Goal: Task Accomplishment & Management: Complete application form

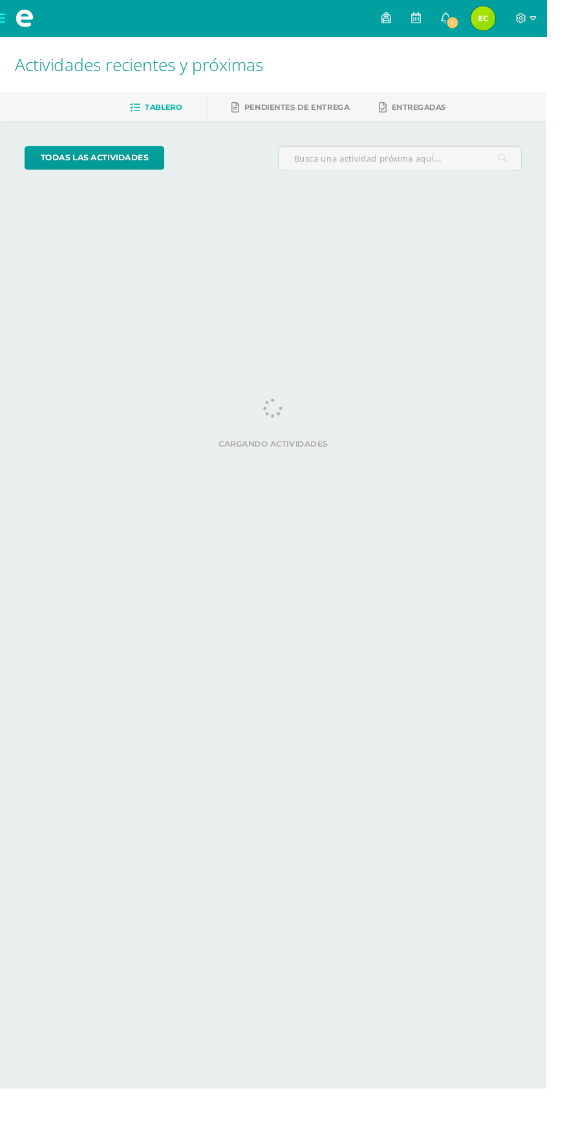
click at [484, 28] on span "1" at bounding box center [477, 24] width 14 height 14
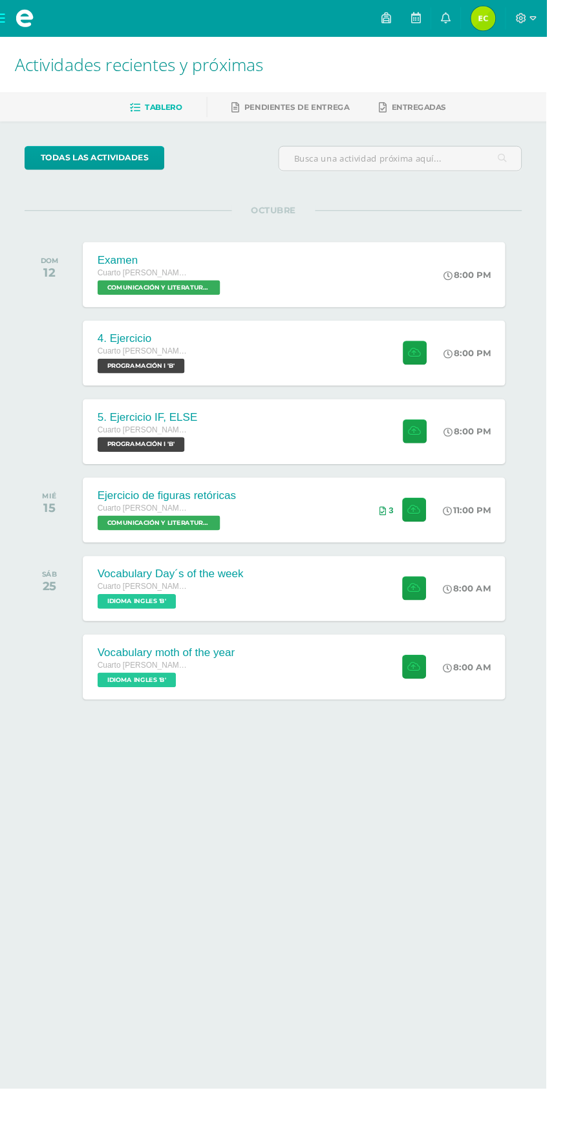
click at [173, 819] on html "Mis cursos Archivos Cerrar panel COMPUTACIÓN I Cuarto [PERSON_NAME][DATE] "B" C…" at bounding box center [288, 409] width 576 height 819
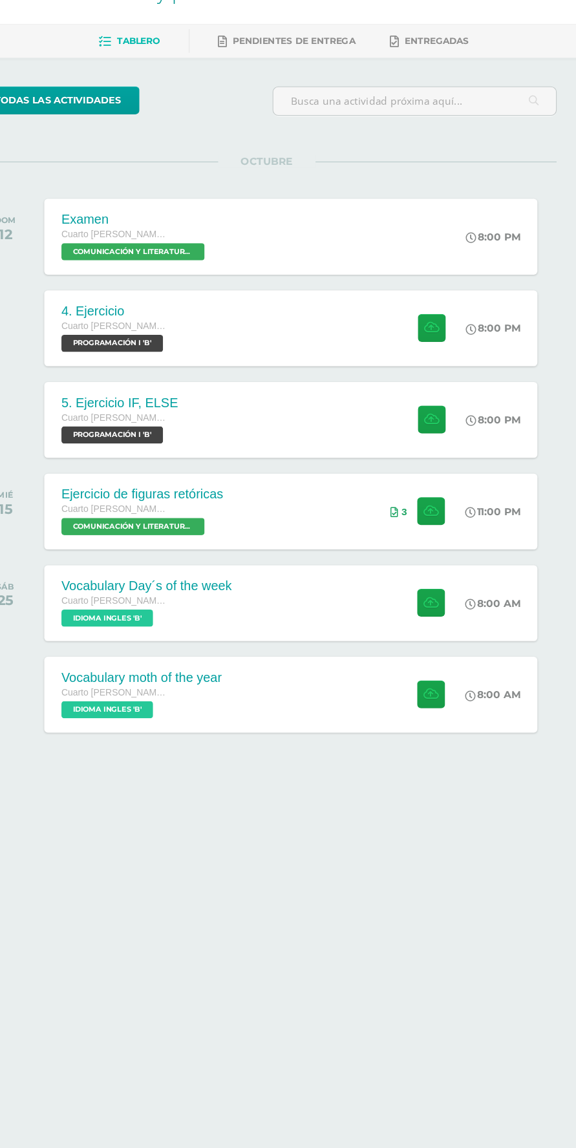
click at [367, 445] on div "5. Ejercicio IF, ELSE Cuarto [PERSON_NAME][DATE] PROGRAMACIÓN I 'B' 8:00 PM 5. …" at bounding box center [309, 455] width 445 height 69
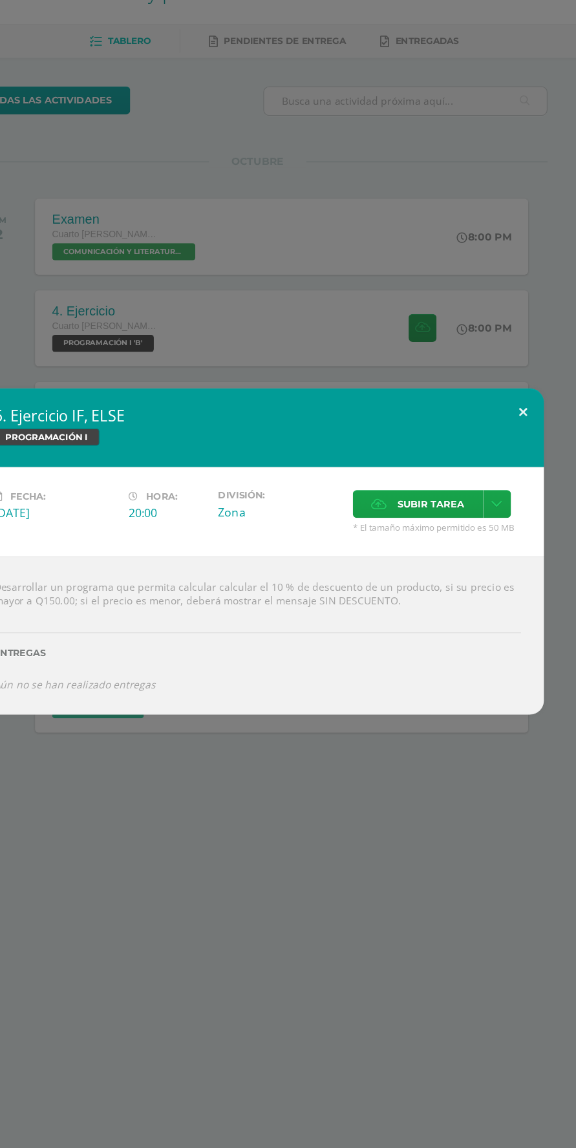
click at [527, 448] on button at bounding box center [528, 449] width 37 height 44
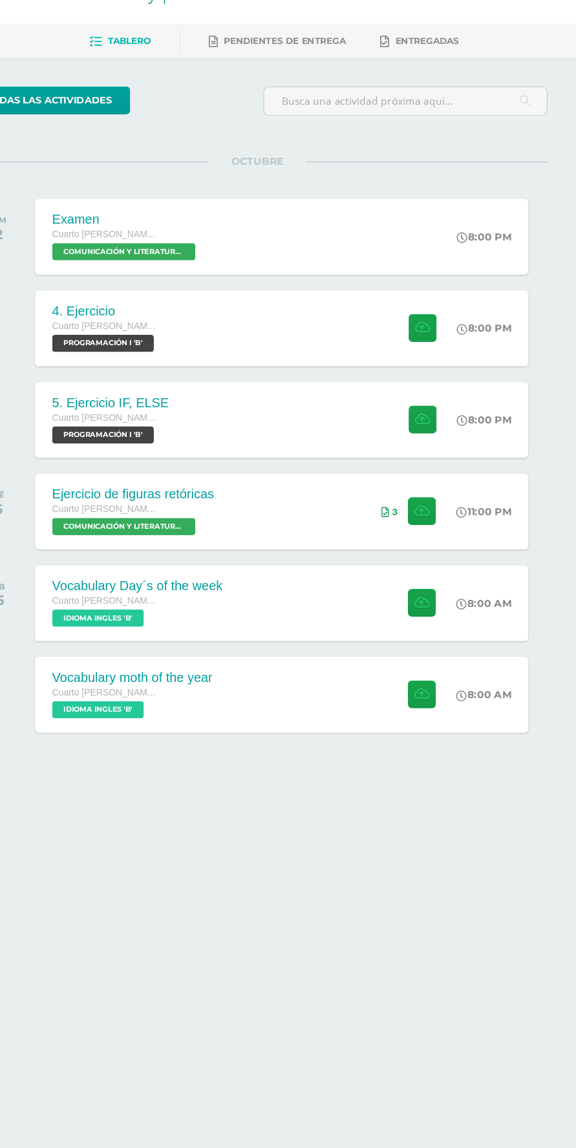
click at [364, 439] on div "5. Ejercicio IF, ELSE Cuarto [PERSON_NAME][DATE] PROGRAMACIÓN I 'B' 8:00 PM 5. …" at bounding box center [309, 455] width 445 height 69
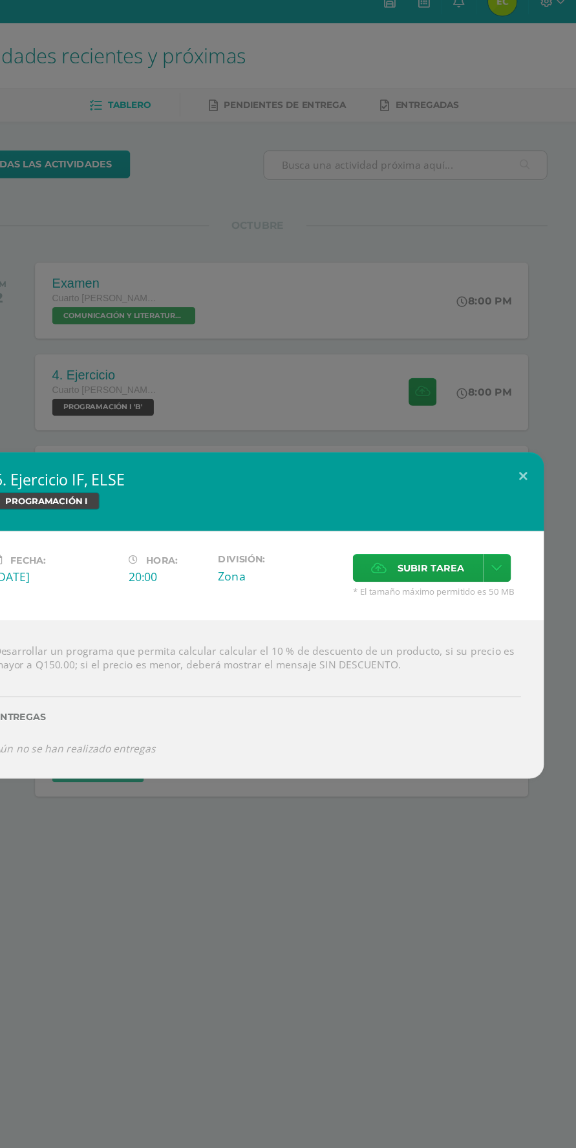
click at [444, 531] on span "Subir tarea" at bounding box center [445, 531] width 60 height 24
click at [0, 0] on input "Subir tarea" at bounding box center [0, 0] width 0 height 0
click at [444, 531] on span "Subir tarea" at bounding box center [445, 531] width 60 height 24
click at [0, 0] on input "Subir tarea" at bounding box center [0, 0] width 0 height 0
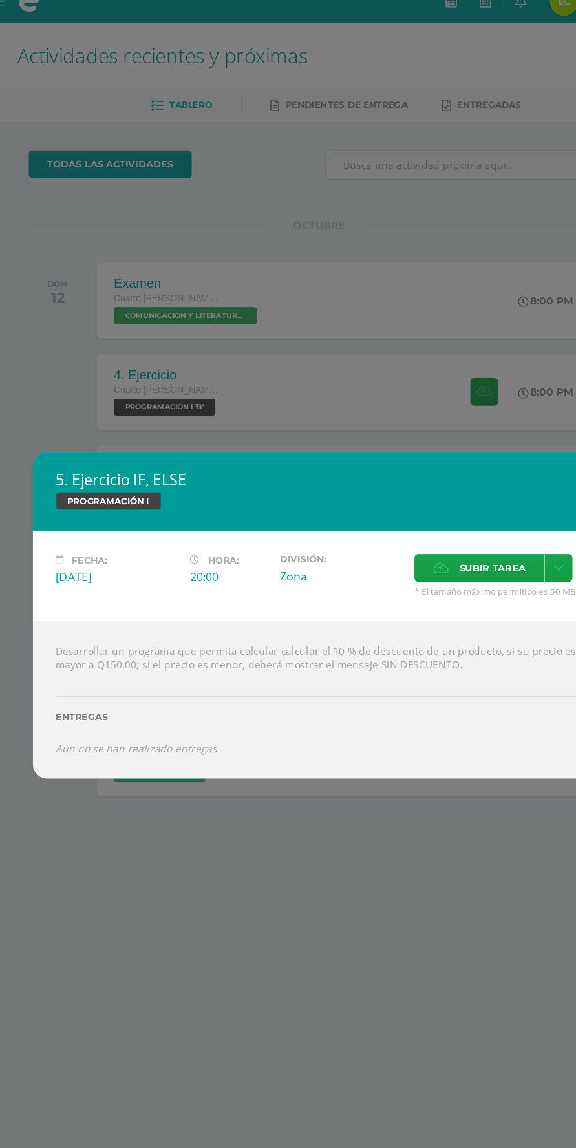
click at [450, 527] on span "Subir tarea" at bounding box center [445, 531] width 60 height 24
click at [0, 0] on input "Subir tarea" at bounding box center [0, 0] width 0 height 0
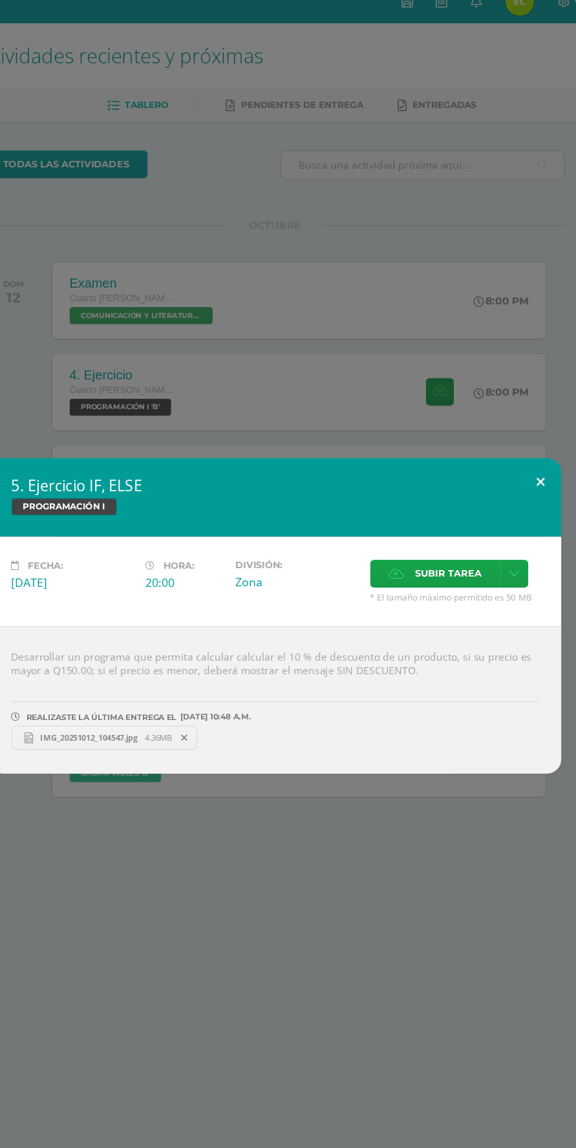
click at [529, 449] on button at bounding box center [528, 454] width 37 height 44
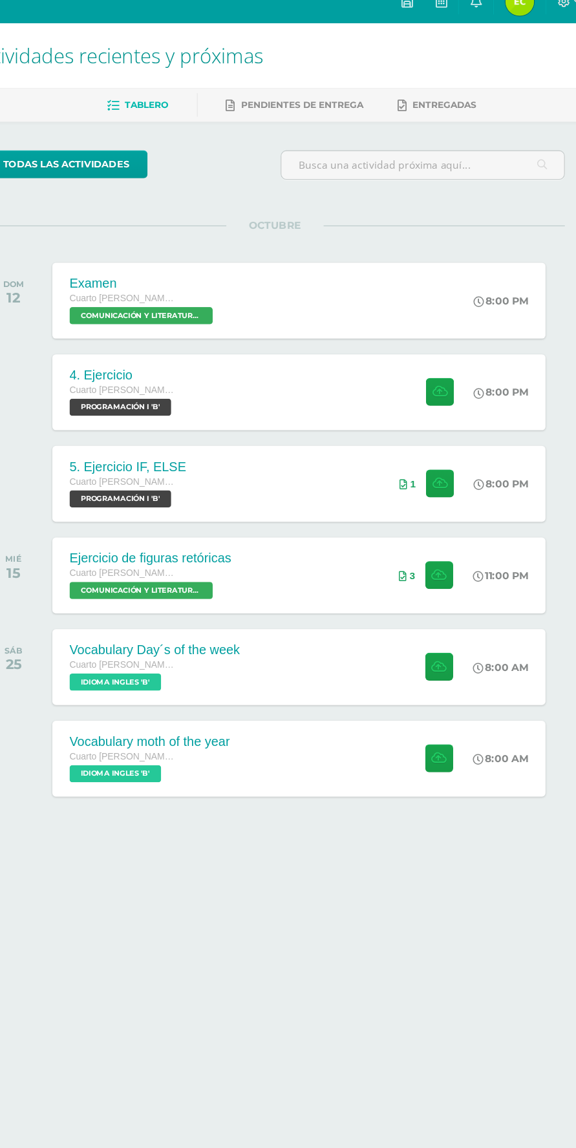
click at [361, 365] on div "4. Ejercicio Cuarto BACO Domingo PROGRAMACIÓN I 'B' 8:00 PM 4. Ejercicio PROGRA…" at bounding box center [309, 372] width 445 height 69
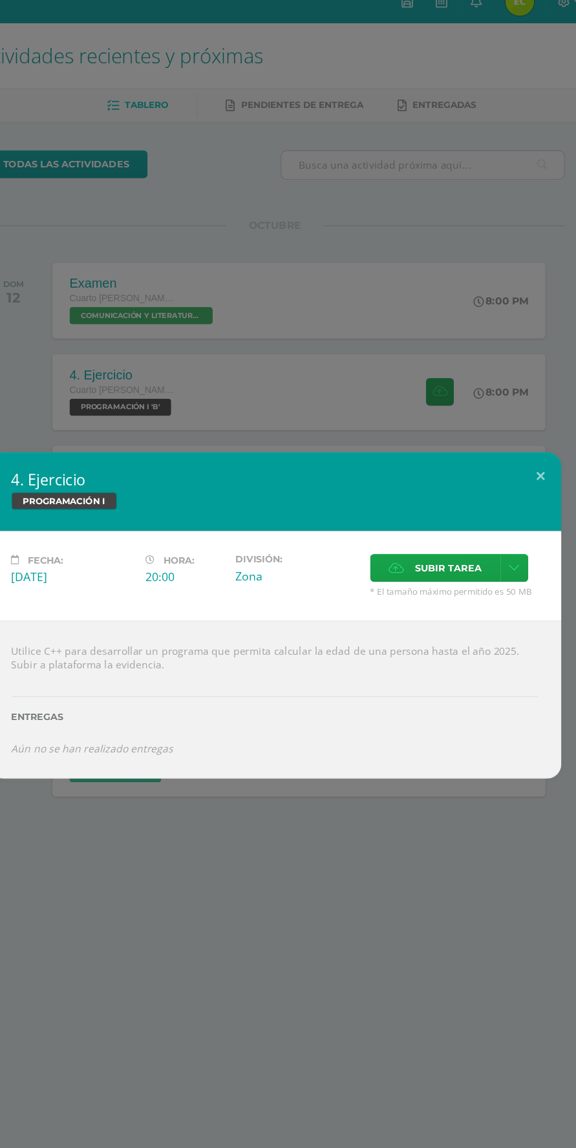
click at [454, 527] on span "Subir tarea" at bounding box center [445, 531] width 60 height 24
click at [0, 0] on input "Subir tarea" at bounding box center [0, 0] width 0 height 0
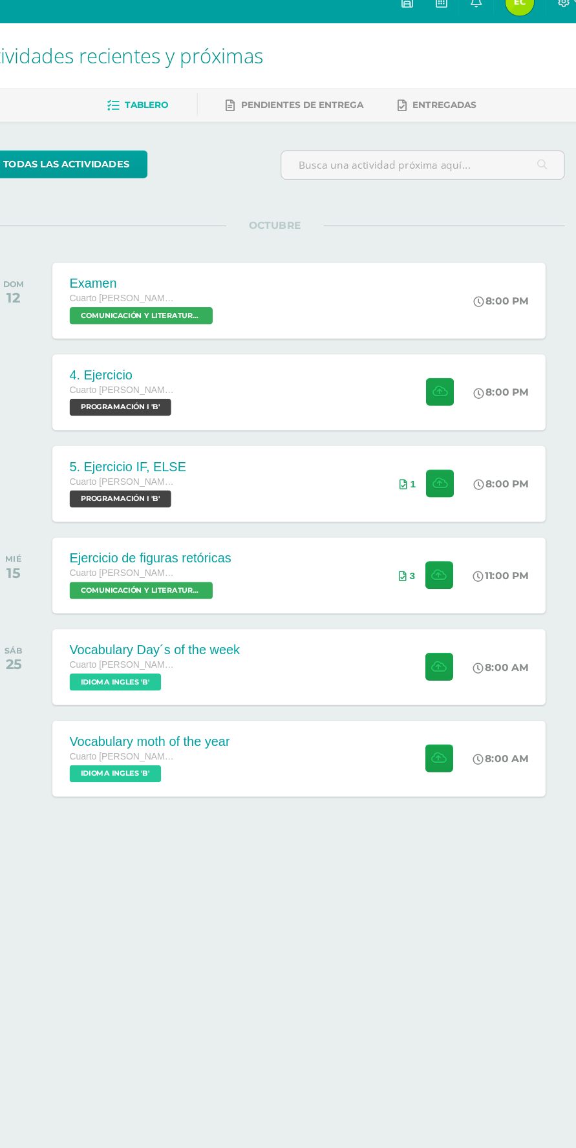
click at [328, 369] on div "4. Ejercicio Cuarto [PERSON_NAME][DATE] PROGRAMACIÓN I 'B' 8:00 PM 4. Ejercicio…" at bounding box center [309, 372] width 445 height 69
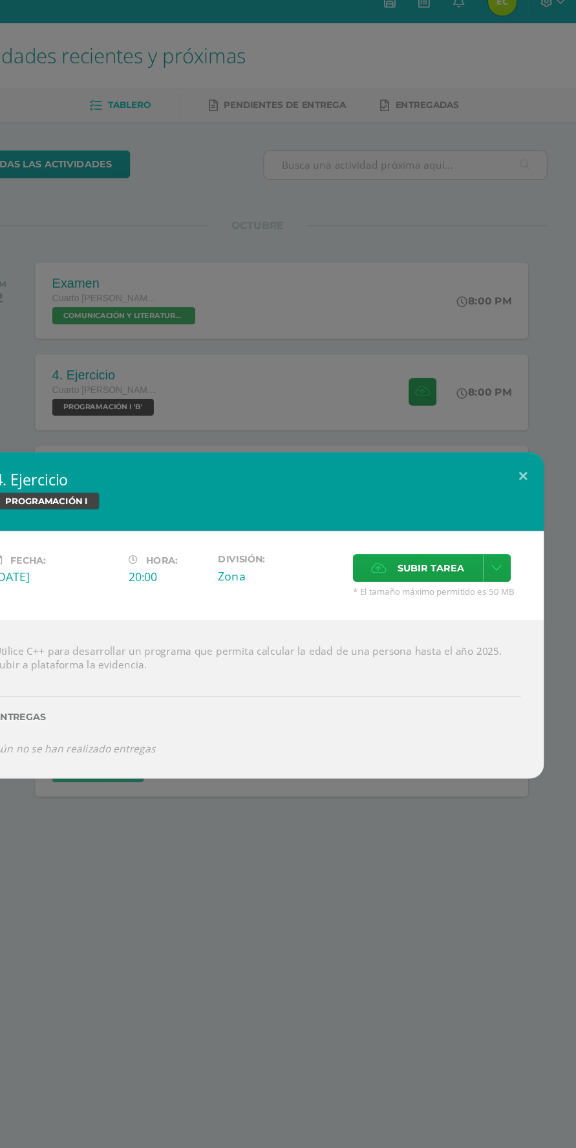
click at [458, 532] on span "Subir tarea" at bounding box center [445, 531] width 60 height 24
click at [0, 0] on input "Subir tarea" at bounding box center [0, 0] width 0 height 0
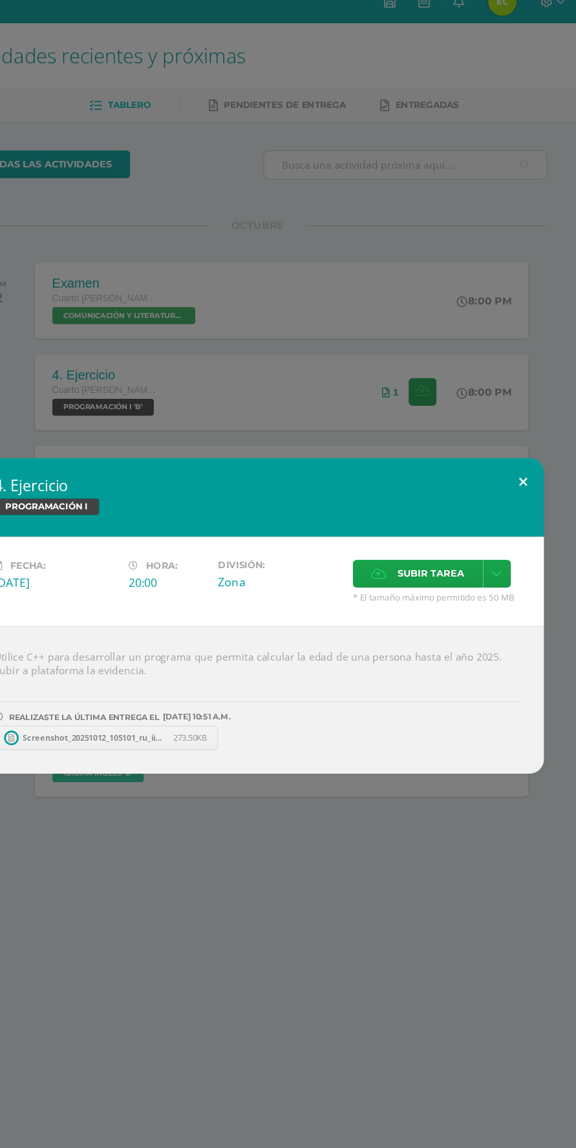
click at [527, 454] on button at bounding box center [528, 454] width 37 height 44
